Goal: Check status

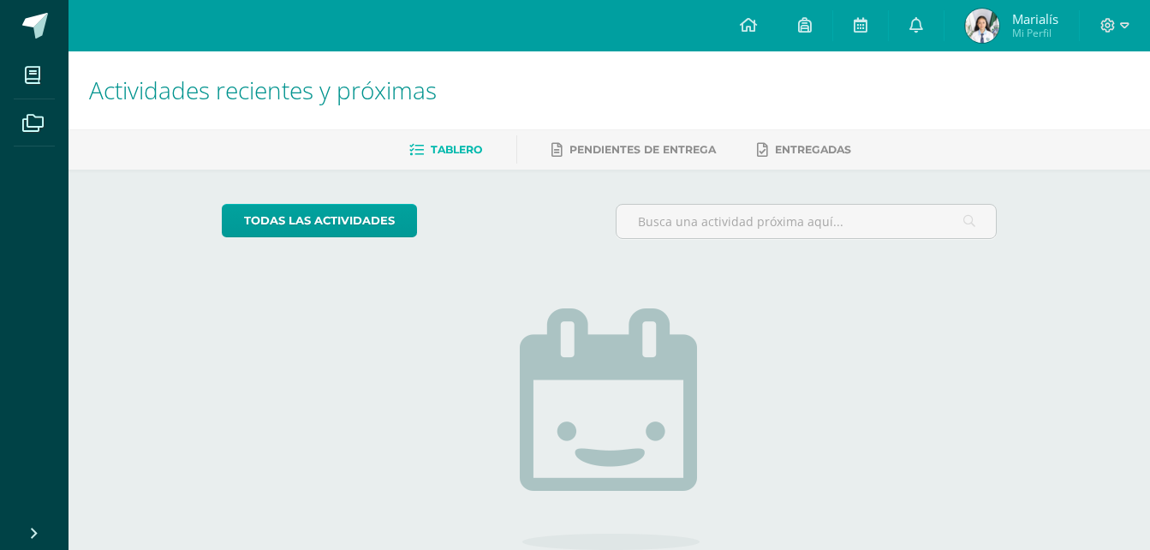
click at [970, 26] on img at bounding box center [982, 26] width 34 height 34
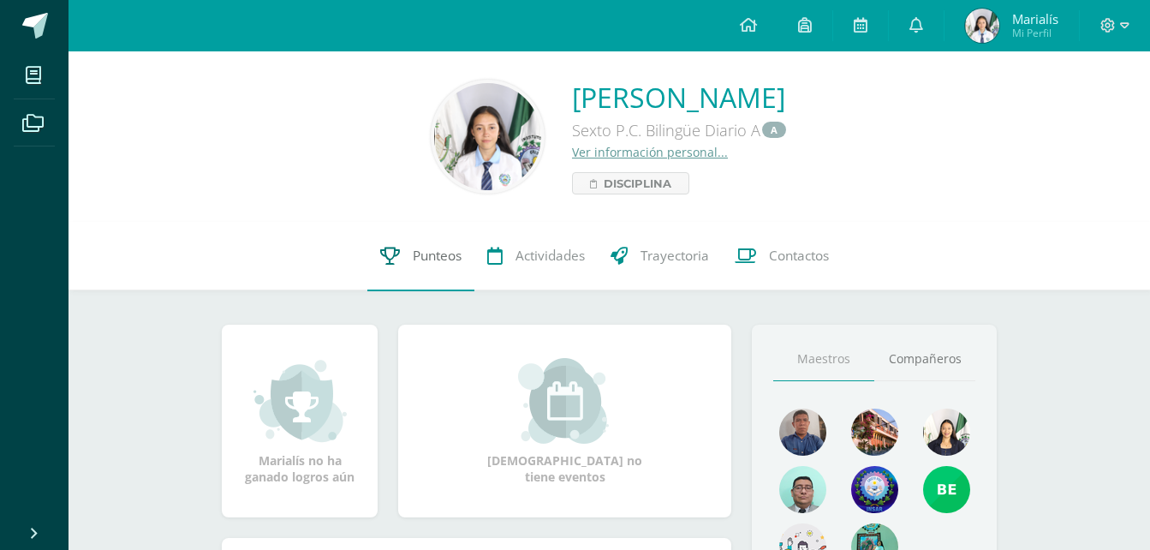
click at [432, 266] on link "Punteos" at bounding box center [420, 256] width 107 height 69
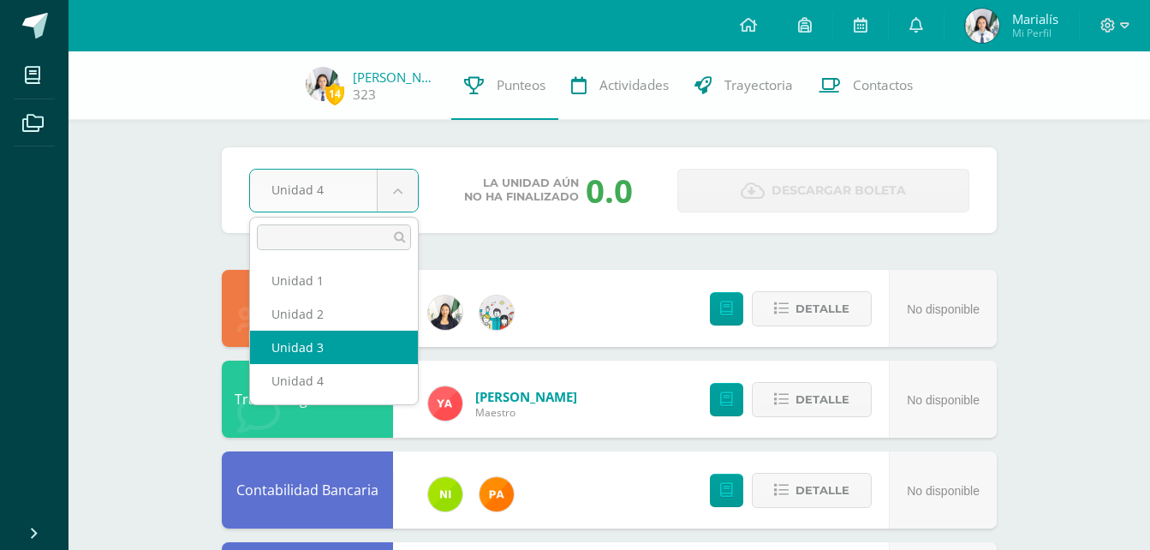
select select "Unidad 3"
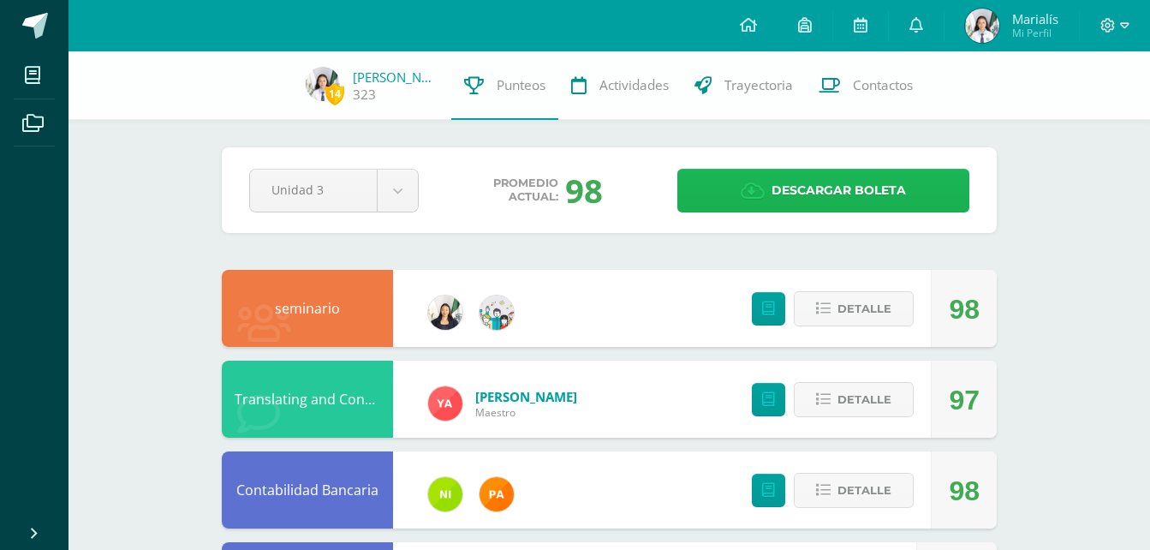
click at [828, 181] on span "Descargar boleta" at bounding box center [839, 191] width 134 height 42
